Goal: Transaction & Acquisition: Purchase product/service

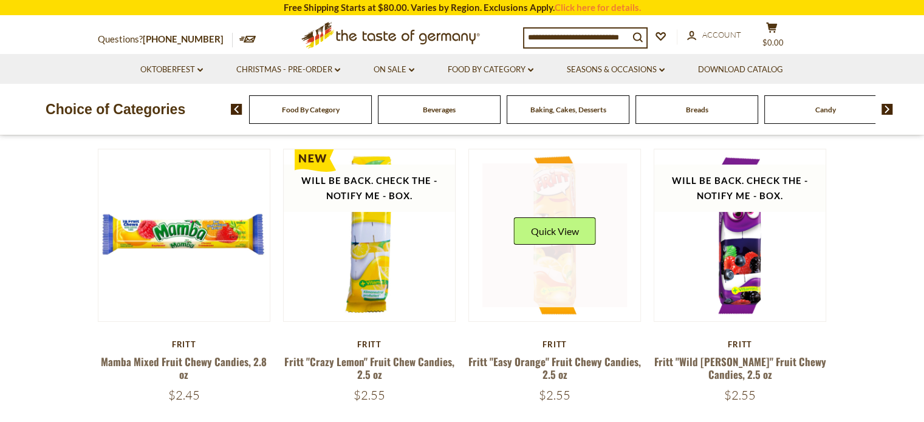
scroll to position [182, 0]
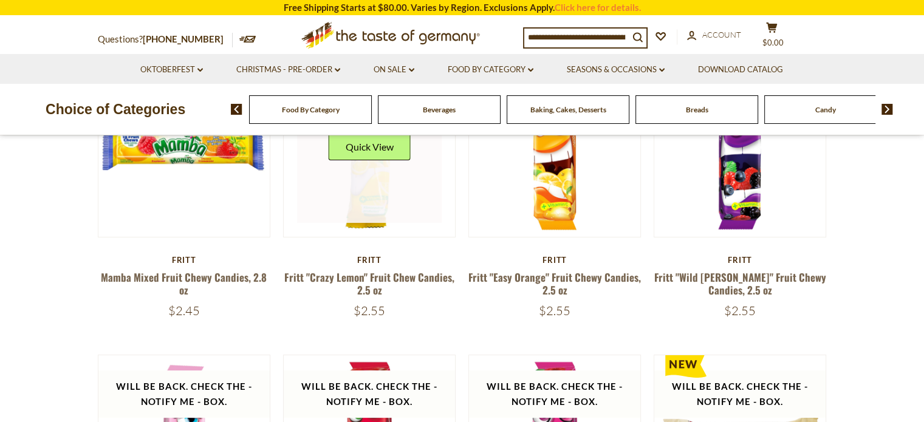
click at [358, 196] on link at bounding box center [369, 151] width 145 height 145
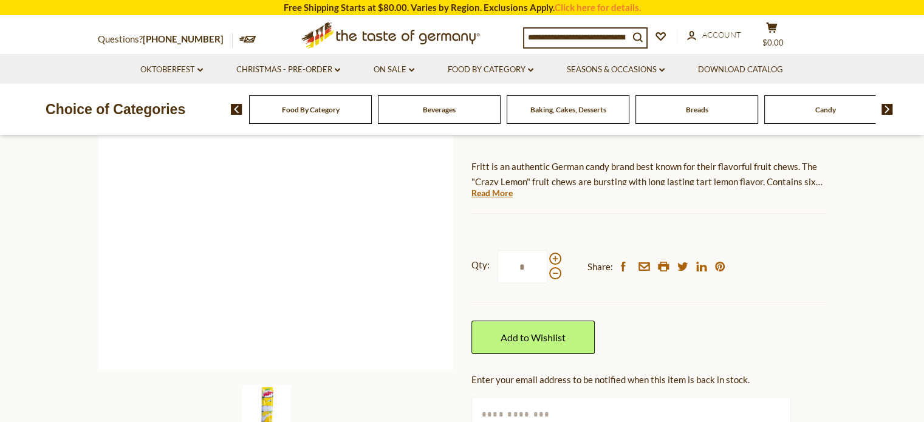
scroll to position [425, 0]
